Goal: Transaction & Acquisition: Purchase product/service

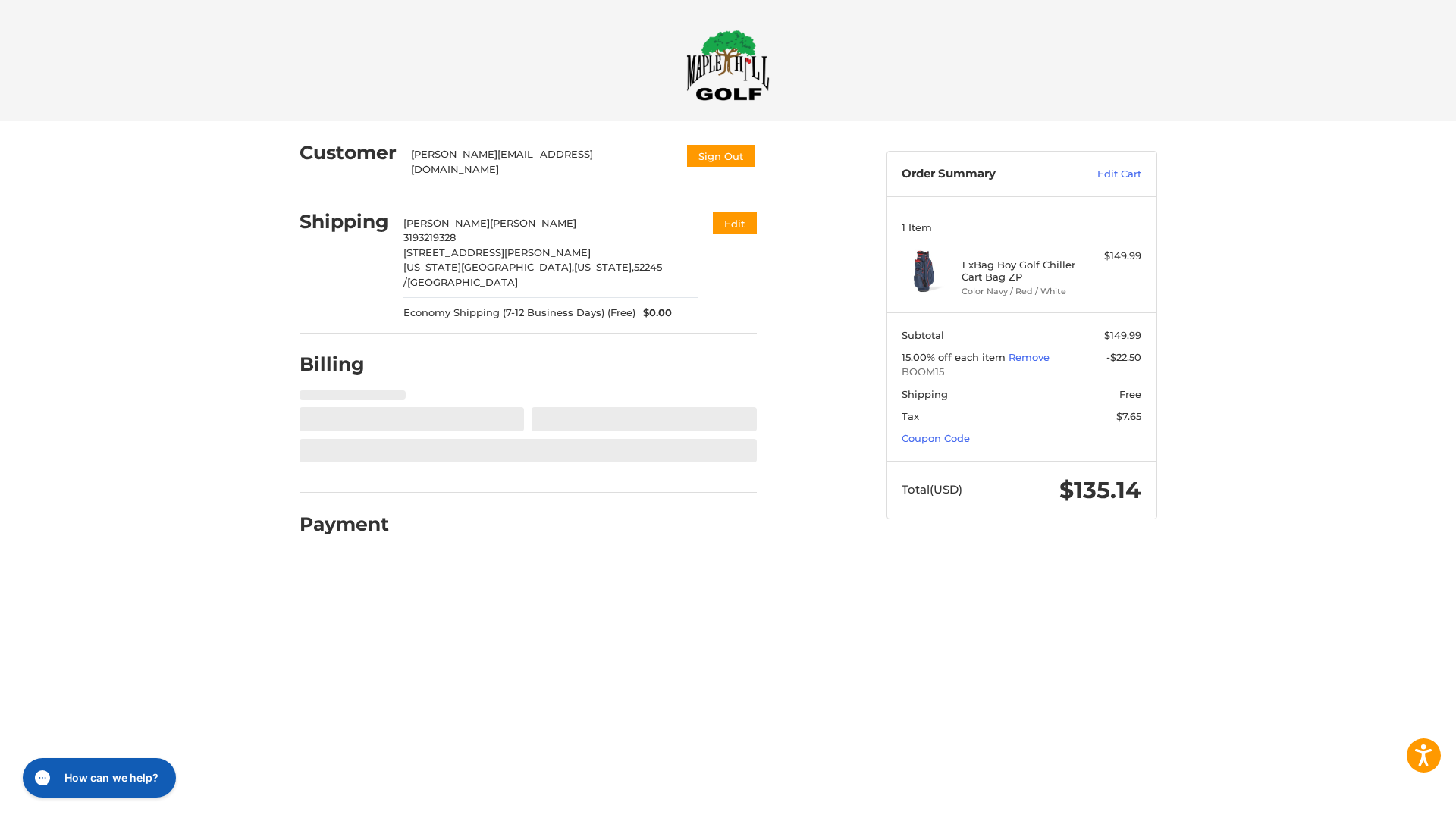
select select "**"
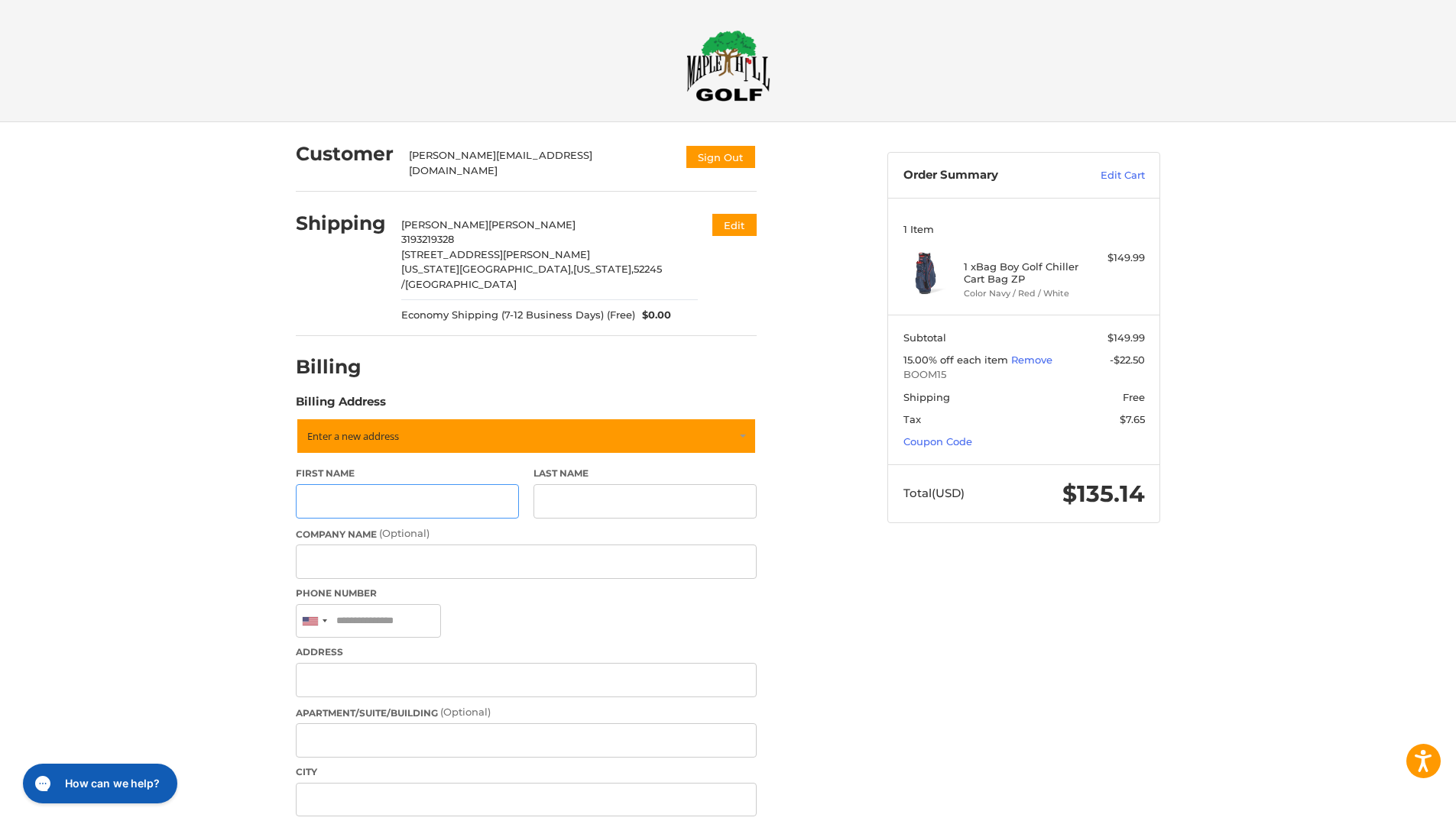
scroll to position [148, 0]
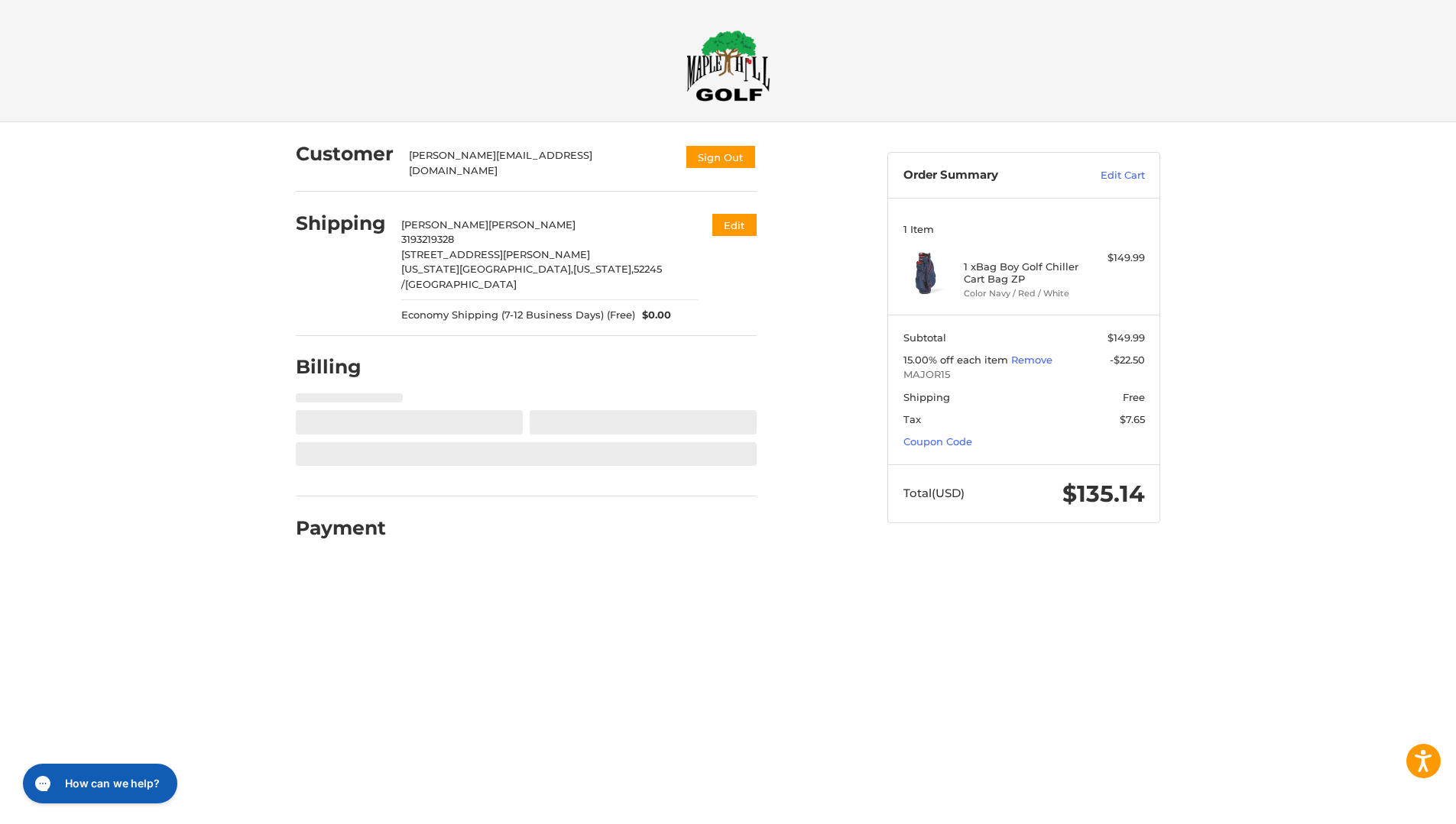
select select "**"
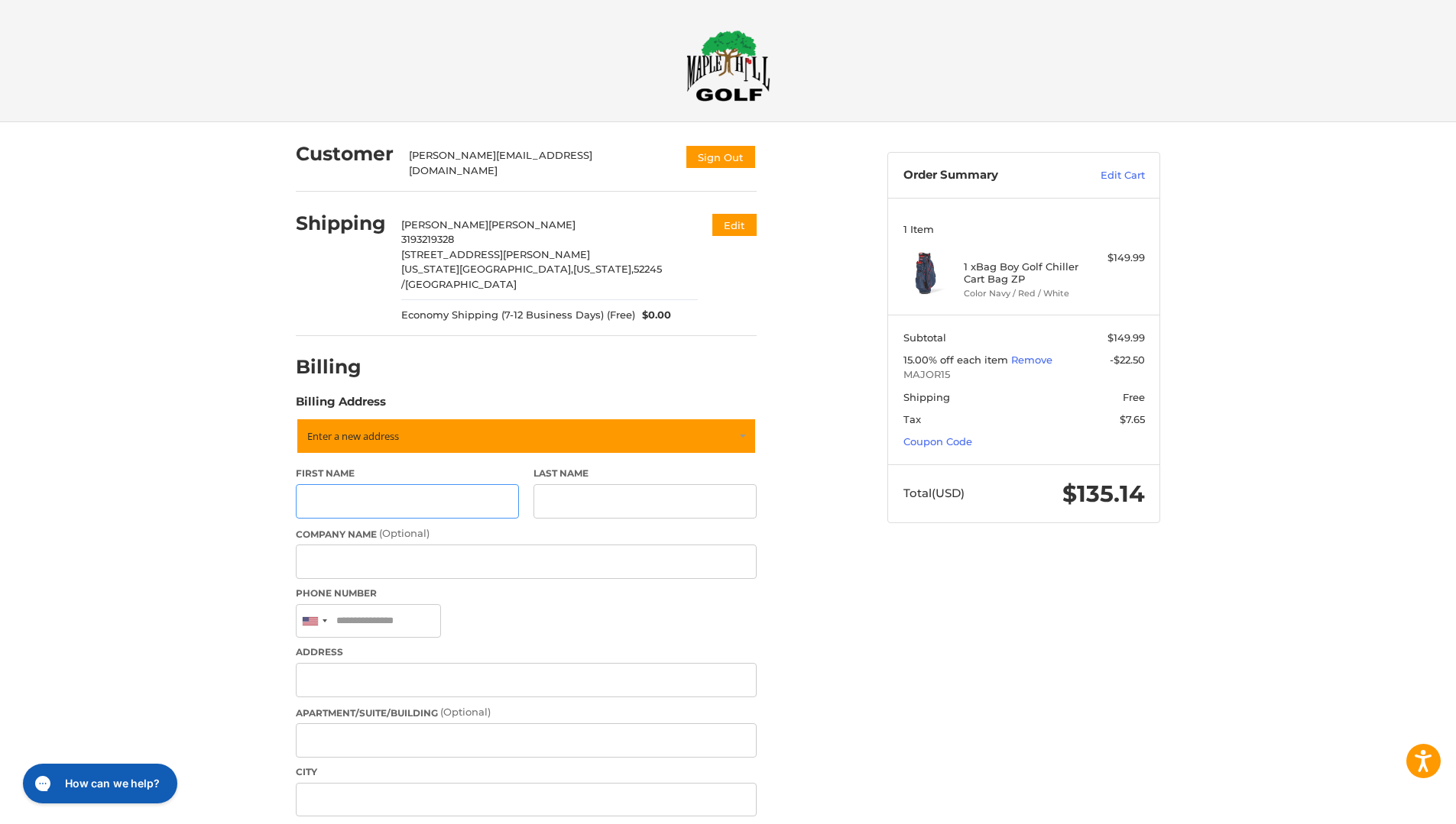
scroll to position [148, 0]
